Goal: Information Seeking & Learning: Learn about a topic

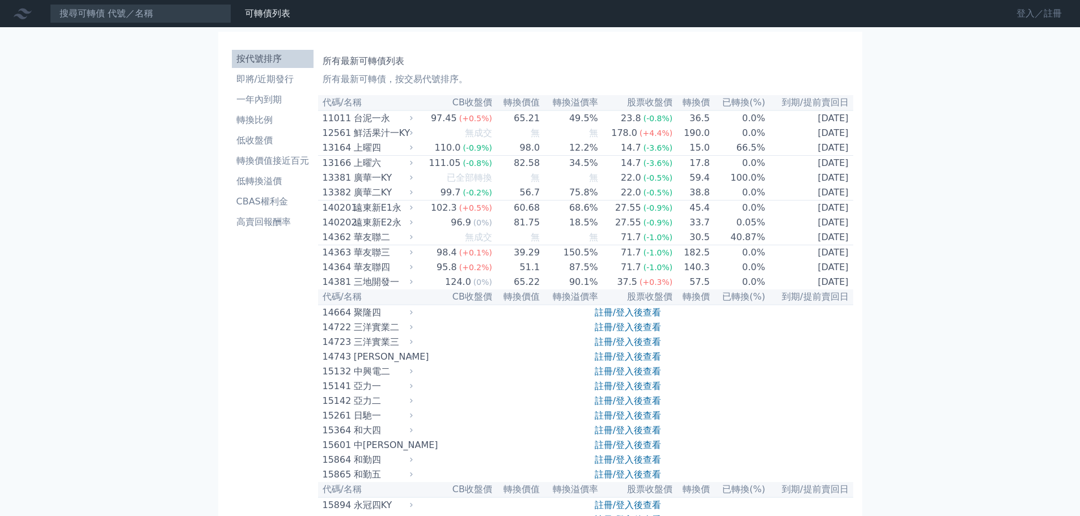
drag, startPoint x: 1030, startPoint y: 10, endPoint x: 1020, endPoint y: 13, distance: 11.1
click at [1030, 10] on link "登入／註冊" at bounding box center [1038, 14] width 63 height 18
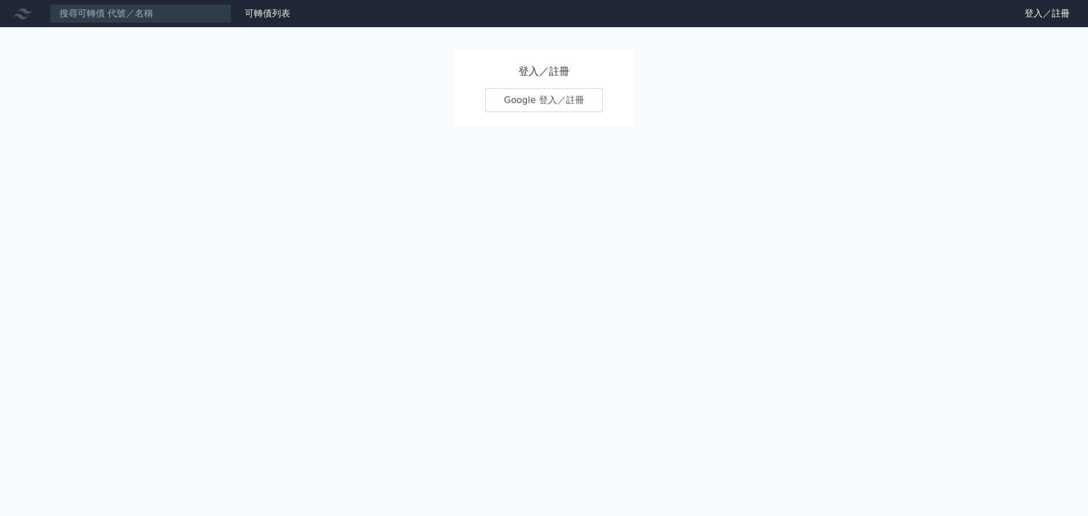
click at [552, 108] on link "Google 登入／註冊" at bounding box center [544, 100] width 118 height 24
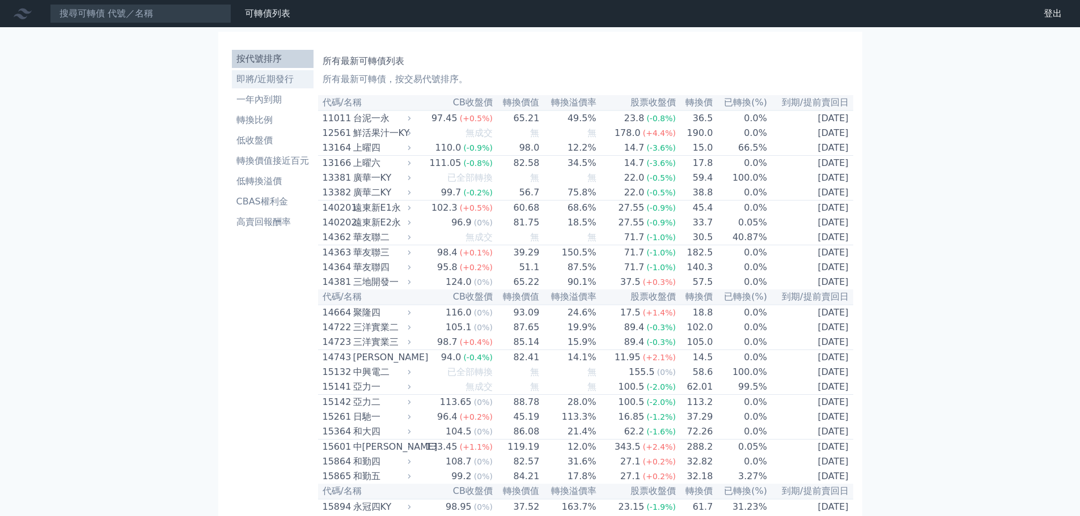
click at [282, 82] on li "即將/近期發行" at bounding box center [273, 80] width 82 height 14
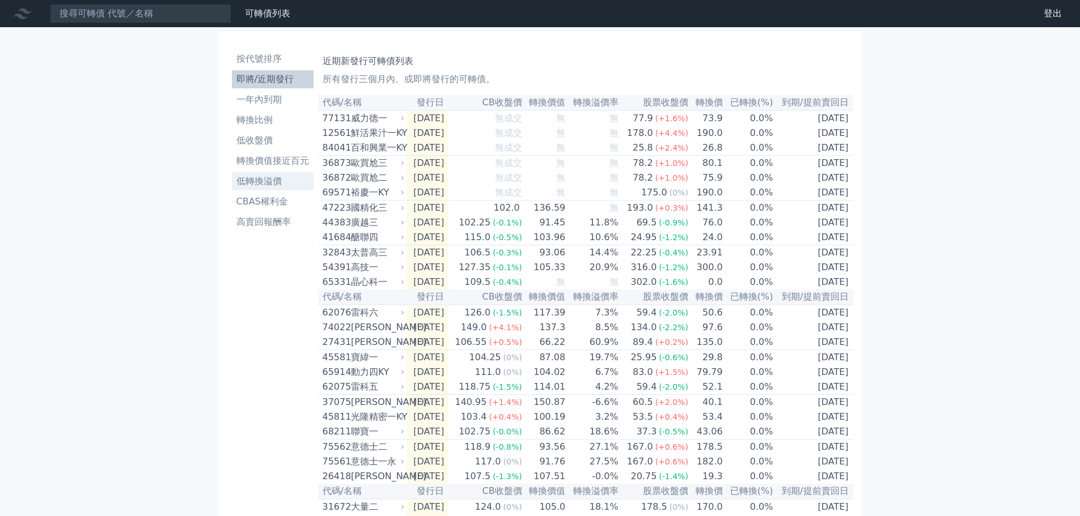
click at [286, 185] on li "低轉換溢價" at bounding box center [273, 182] width 82 height 14
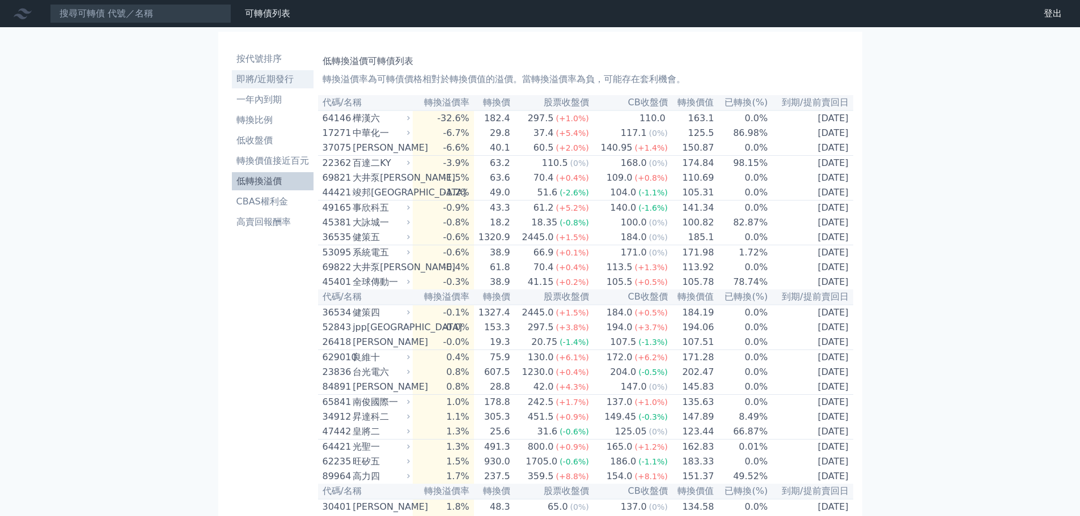
click at [278, 78] on li "即將/近期發行" at bounding box center [273, 80] width 82 height 14
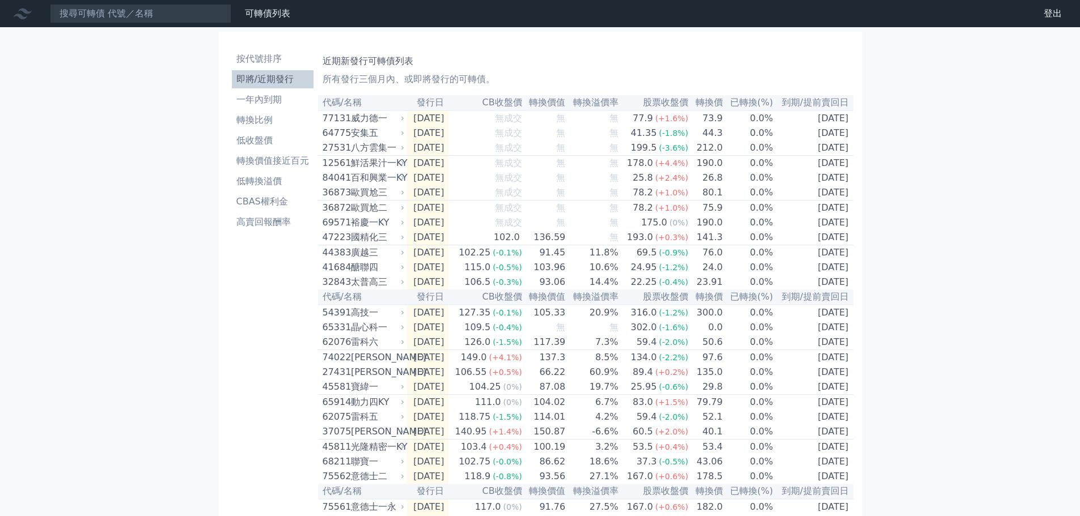
scroll to position [170, 0]
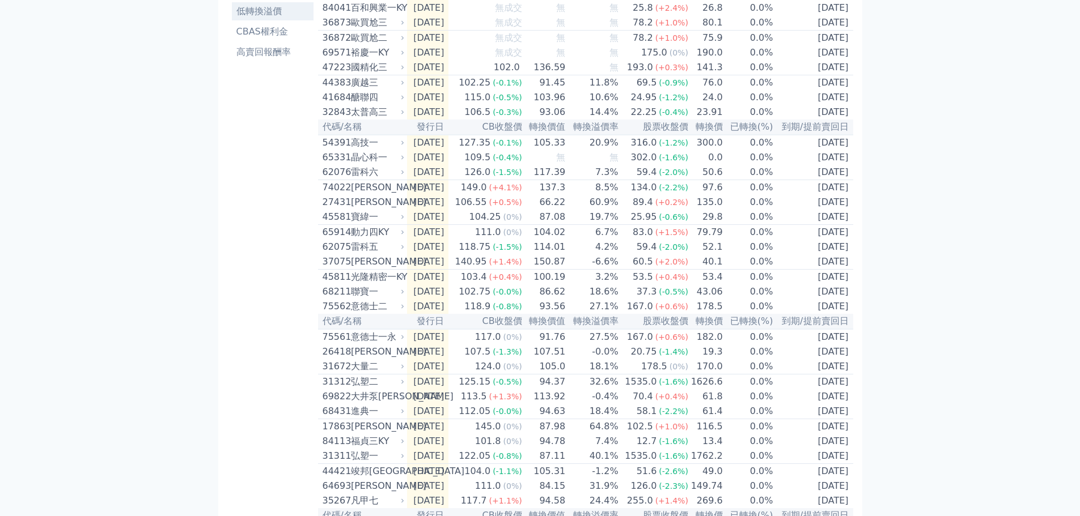
click at [270, 14] on li "低轉換溢價" at bounding box center [273, 12] width 82 height 14
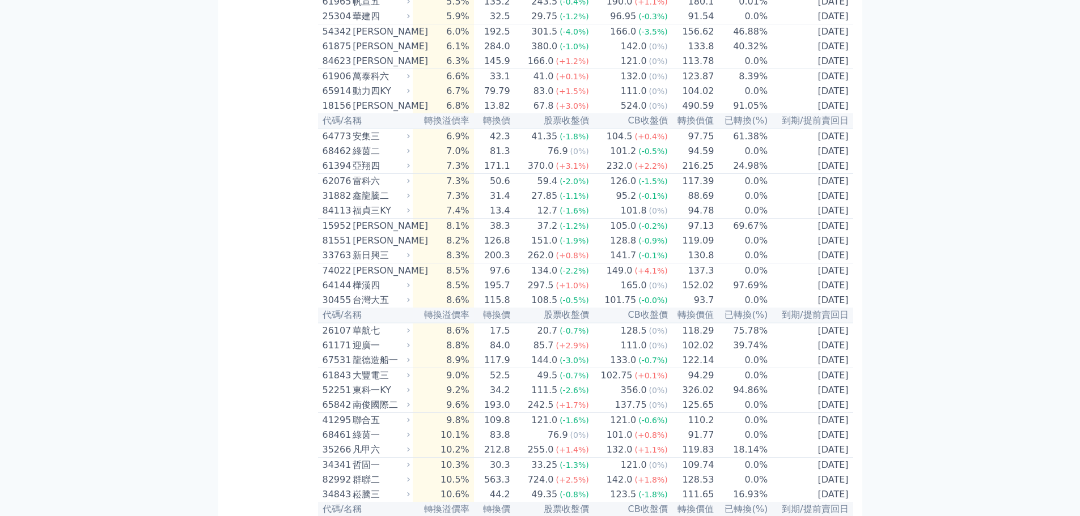
scroll to position [963, 0]
